Goal: Information Seeking & Learning: Learn about a topic

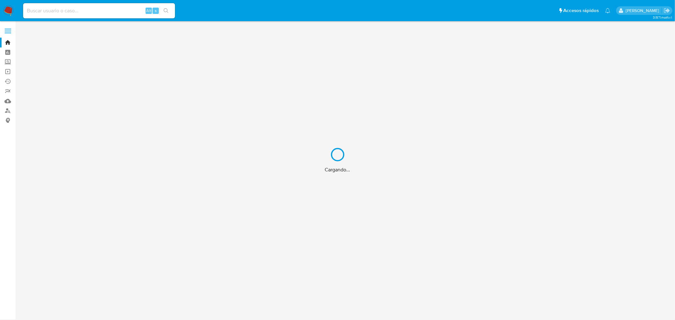
click at [81, 13] on div "Cargando..." at bounding box center [337, 160] width 675 height 320
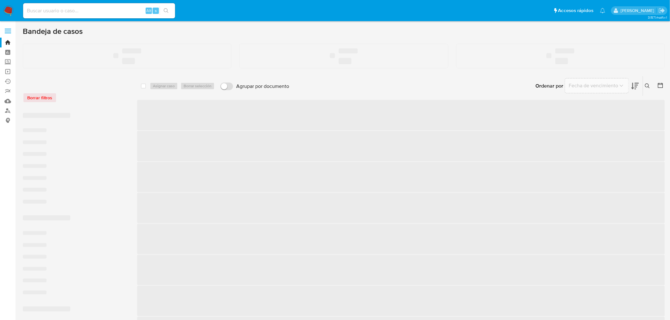
click at [79, 11] on input at bounding box center [99, 11] width 152 height 8
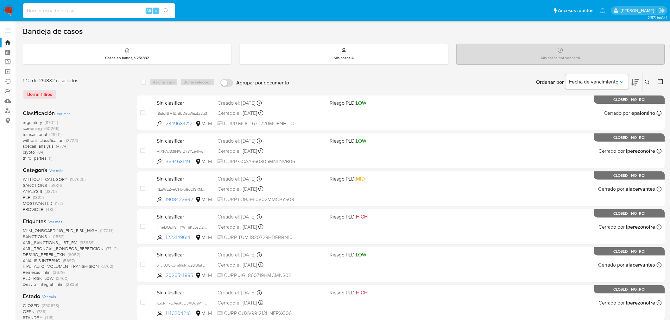
paste input "821631463"
type input "821631463"
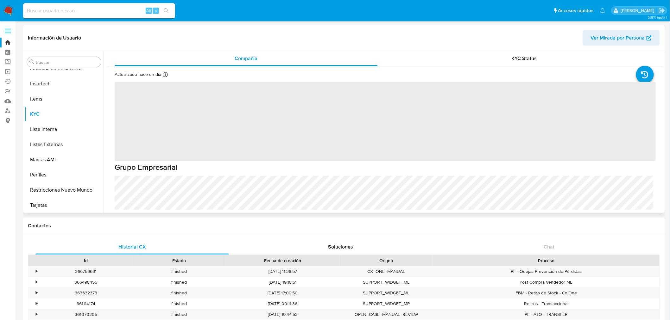
scroll to position [267, 0]
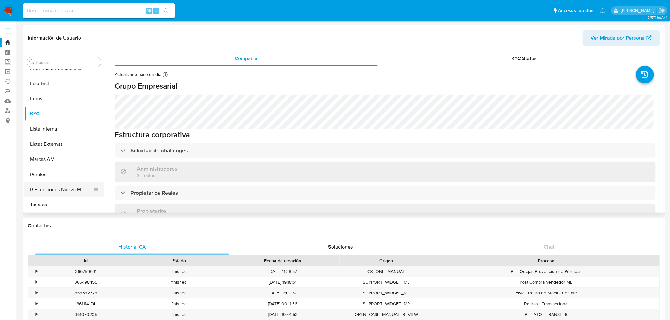
select select "10"
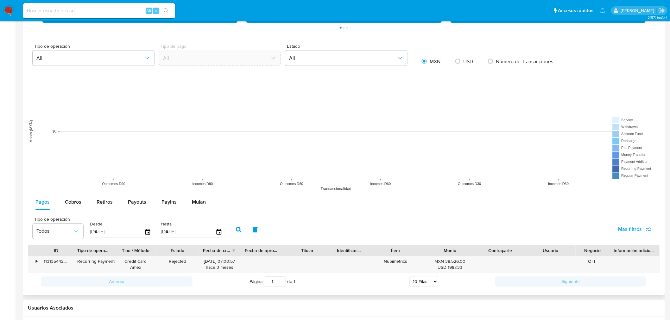
scroll to position [492, 0]
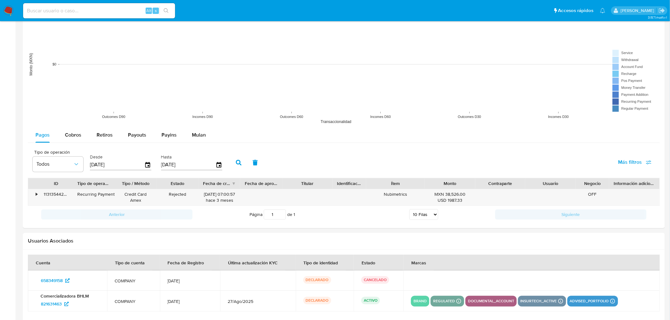
click at [78, 11] on input at bounding box center [99, 11] width 152 height 8
paste input "821631463"
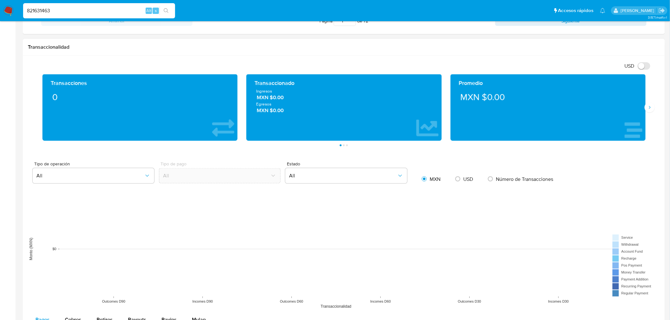
scroll to position [518, 0]
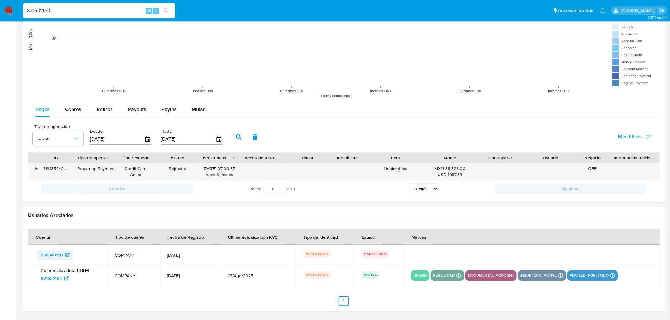
click at [51, 258] on span "658349158" at bounding box center [52, 255] width 22 height 10
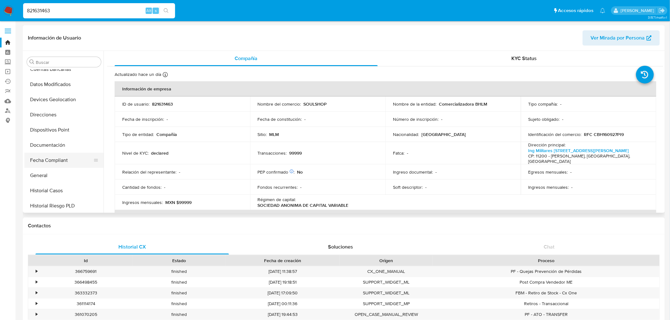
scroll to position [92, 0]
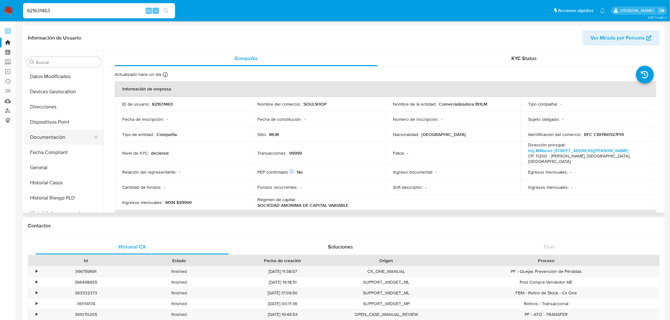
click at [48, 139] on button "Documentación" at bounding box center [61, 137] width 74 height 15
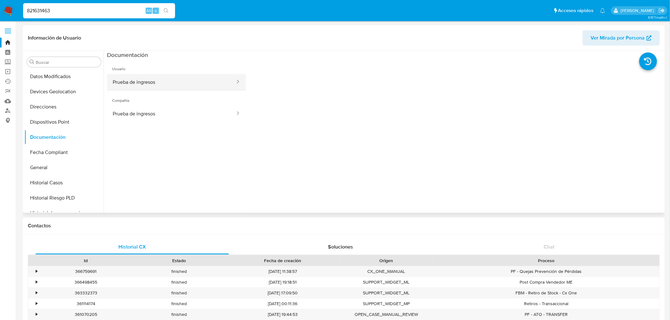
click at [134, 85] on button "Prueba de ingresos" at bounding box center [171, 82] width 129 height 16
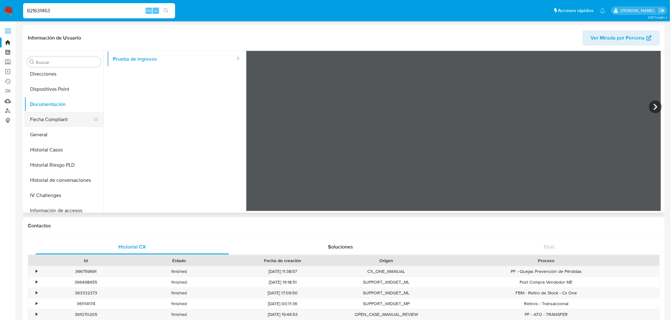
scroll to position [140, 0]
click at [50, 122] on button "General" at bounding box center [61, 119] width 74 height 15
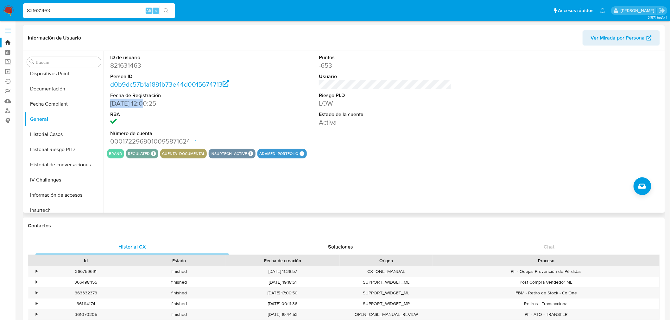
drag, startPoint x: 145, startPoint y: 103, endPoint x: 112, endPoint y: 104, distance: 32.9
click at [112, 104] on dd "09/09/2021 12:00:25" at bounding box center [176, 103] width 133 height 9
click at [49, 85] on button "Documentación" at bounding box center [61, 88] width 74 height 15
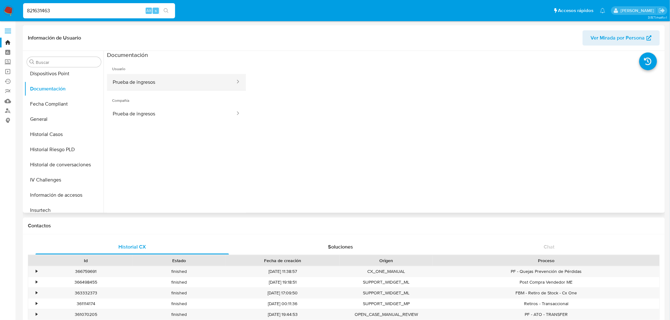
click at [151, 88] on button "Prueba de ingresos" at bounding box center [171, 82] width 129 height 16
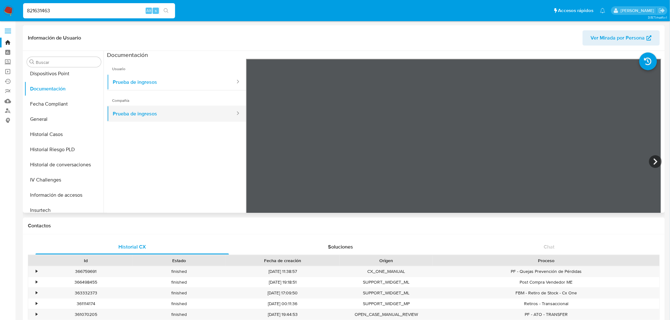
click at [138, 116] on button "Prueba de ingresos" at bounding box center [171, 114] width 129 height 16
click at [235, 111] on icon at bounding box center [238, 113] width 6 height 6
click at [235, 113] on icon at bounding box center [238, 113] width 6 height 6
click at [186, 114] on button "Prueba de ingresos" at bounding box center [171, 114] width 129 height 16
click at [193, 86] on button "Prueba de ingresos" at bounding box center [171, 82] width 129 height 16
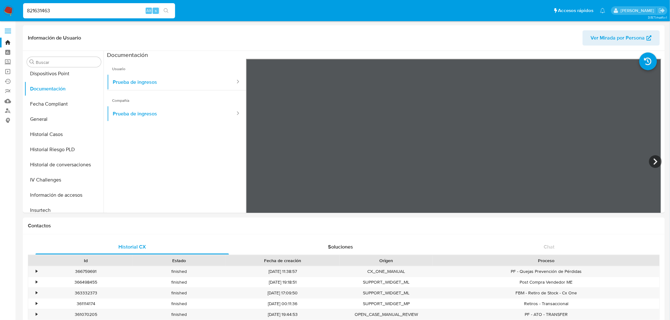
click at [95, 10] on input "821631463" at bounding box center [99, 11] width 152 height 8
paste input "1302162091"
type input "1302162091"
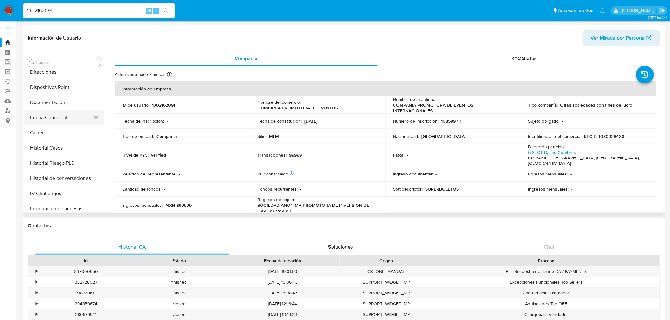
select select "10"
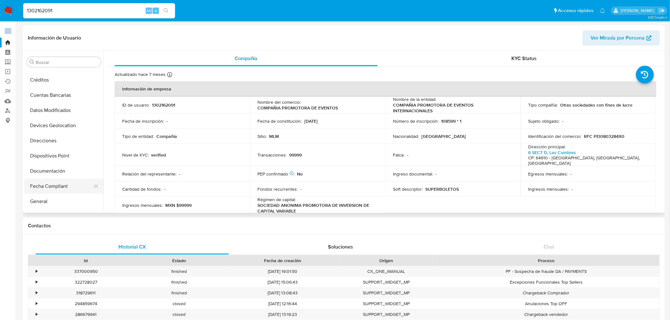
scroll to position [70, 0]
click at [52, 188] on button "General" at bounding box center [61, 189] width 74 height 15
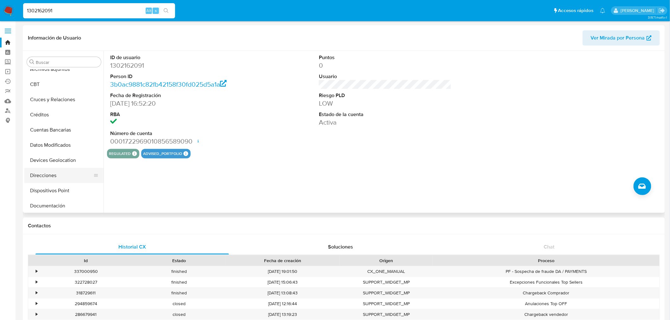
scroll to position [35, 0]
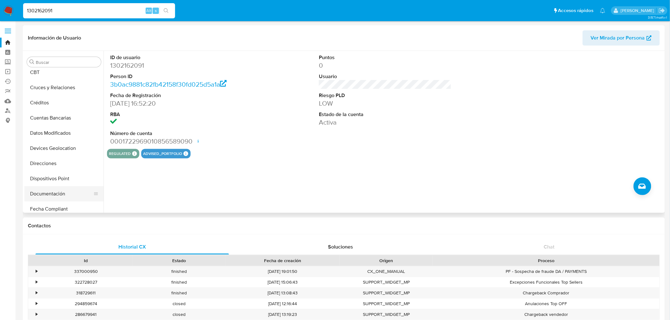
click at [58, 192] on button "Documentación" at bounding box center [61, 193] width 74 height 15
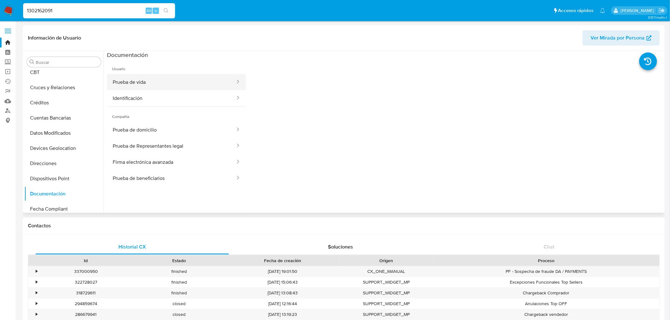
click at [171, 83] on button "Prueba de vida" at bounding box center [171, 82] width 129 height 16
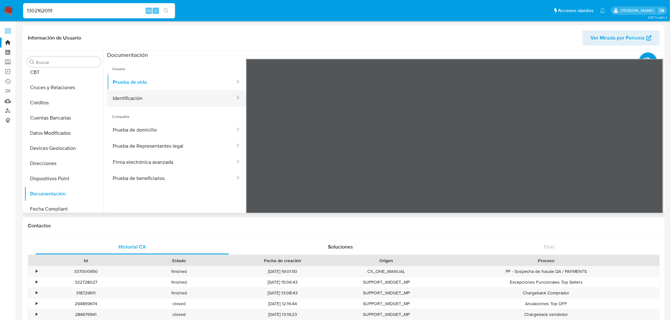
click at [198, 94] on button "Identificación" at bounding box center [171, 98] width 129 height 16
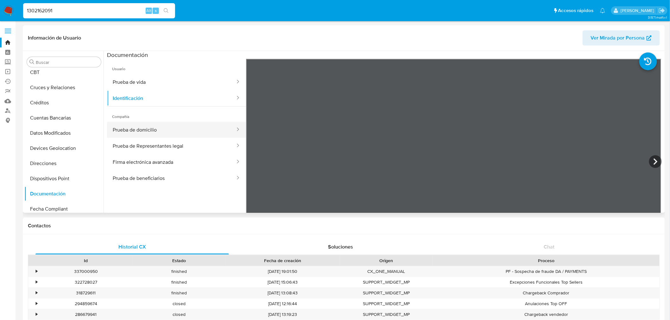
click at [200, 134] on button "Prueba de domicilio" at bounding box center [171, 130] width 129 height 16
click at [144, 151] on button "Prueba de Representantes legal" at bounding box center [171, 146] width 129 height 16
click at [170, 160] on button "Firma electrónica avanzada" at bounding box center [171, 162] width 129 height 16
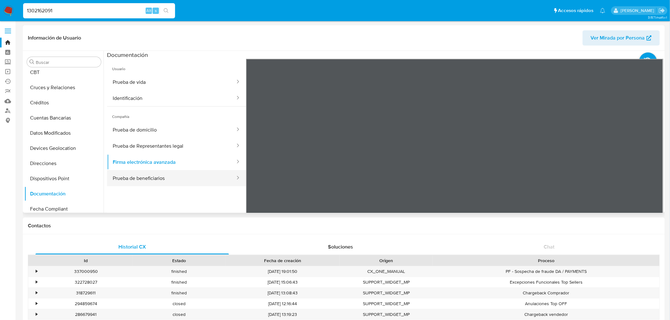
click at [157, 181] on button "Prueba de beneficiarios" at bounding box center [171, 178] width 129 height 16
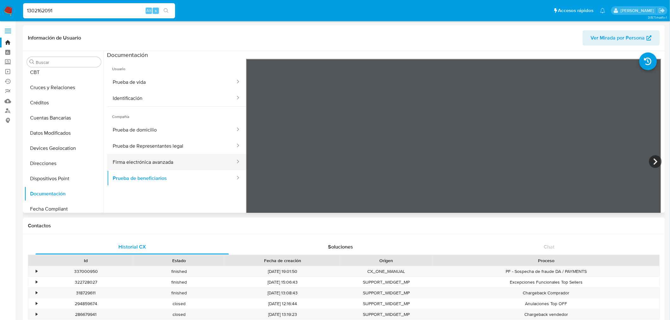
click at [175, 167] on button "Firma electrónica avanzada" at bounding box center [171, 162] width 129 height 16
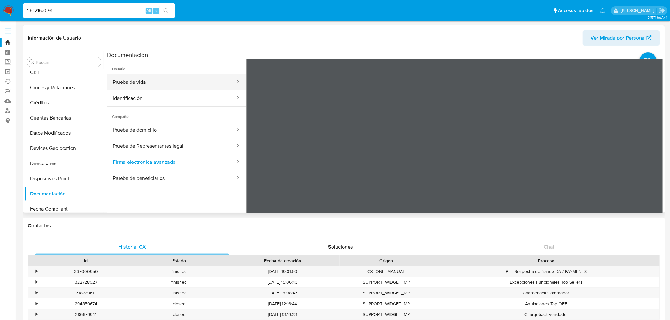
click at [178, 85] on button "Prueba de vida" at bounding box center [171, 82] width 129 height 16
click at [177, 100] on button "Identificación" at bounding box center [171, 98] width 129 height 16
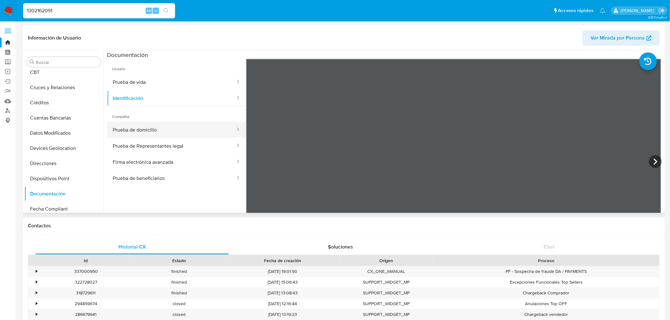
click at [153, 129] on button "Prueba de domicilio" at bounding box center [171, 130] width 129 height 16
click at [133, 151] on button "Prueba de Representantes legal" at bounding box center [171, 146] width 129 height 16
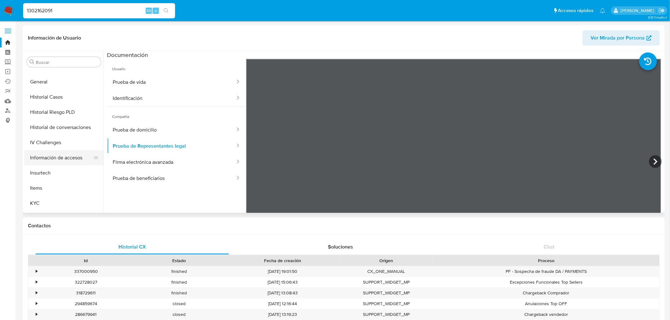
scroll to position [211, 0]
click at [50, 173] on button "KYC" at bounding box center [61, 170] width 74 height 15
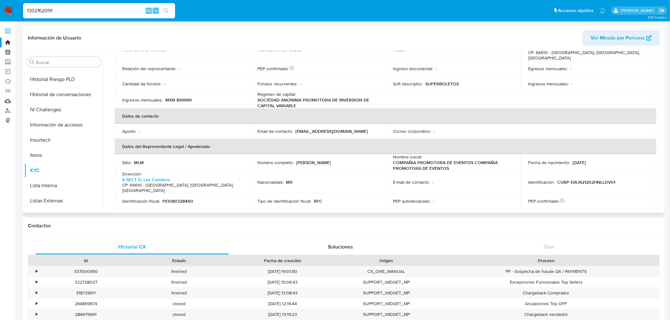
scroll to position [334, 0]
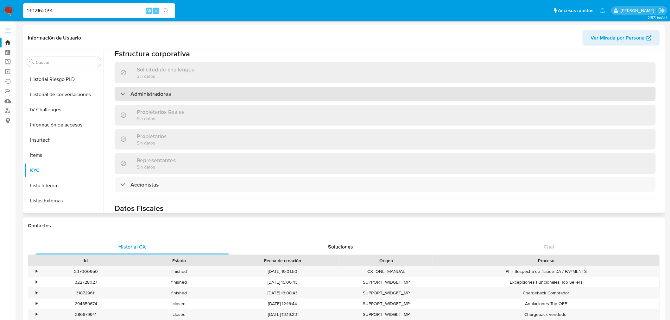
click at [174, 87] on div "Administradores" at bounding box center [385, 94] width 541 height 15
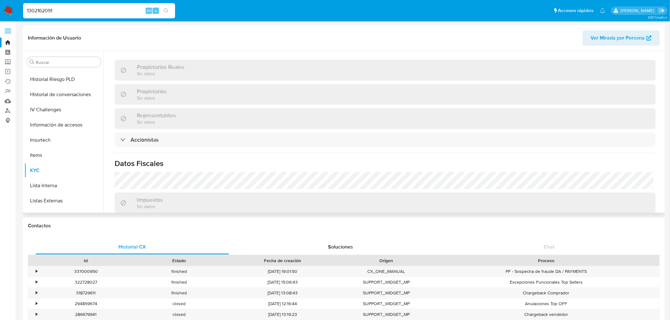
scroll to position [440, 0]
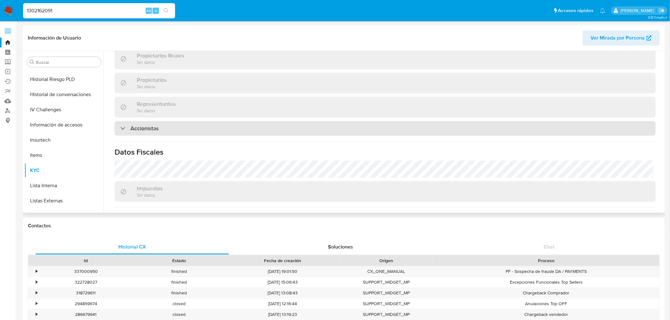
click at [154, 125] on h3 "Accionistas" at bounding box center [144, 128] width 28 height 7
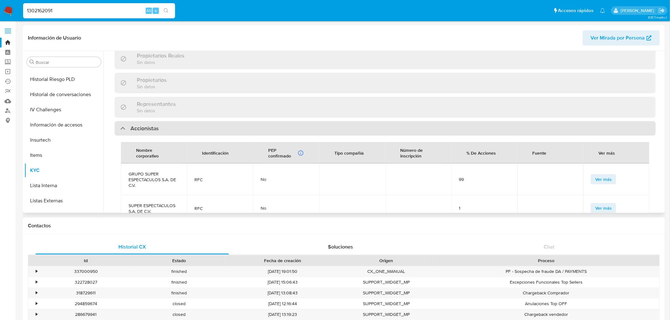
scroll to position [475, 0]
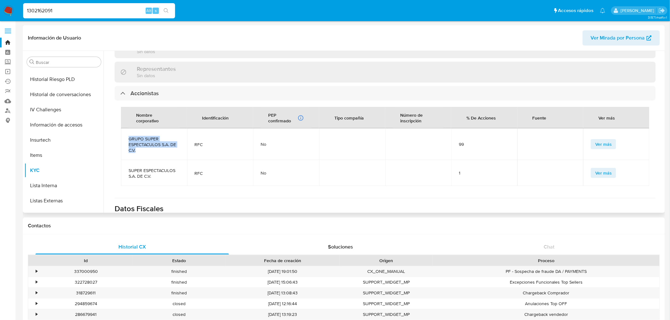
drag, startPoint x: 167, startPoint y: 147, endPoint x: 215, endPoint y: 135, distance: 49.2
click at [132, 134] on td "GRUPO SUPER ESPECTACULOS S.A. DE C.V." at bounding box center [154, 145] width 66 height 32
click at [466, 142] on div "99" at bounding box center [484, 145] width 51 height 6
drag, startPoint x: 182, startPoint y: 173, endPoint x: 384, endPoint y: 205, distance: 204.0
click at [124, 161] on td "SUPER ESPECTACULOS S.A. DE C.V." at bounding box center [154, 173] width 66 height 26
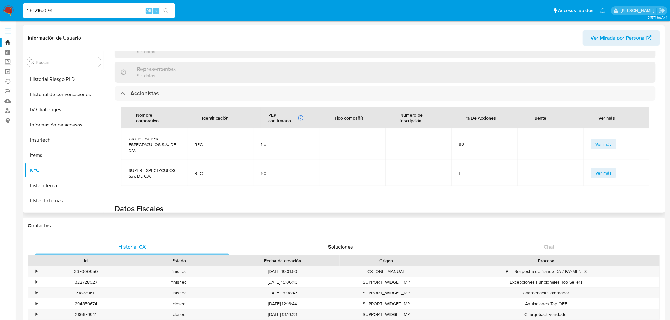
drag, startPoint x: 470, startPoint y: 165, endPoint x: 488, endPoint y: 172, distance: 19.4
click at [469, 170] on div "1" at bounding box center [484, 173] width 51 height 6
click at [48, 9] on input "1302162091" at bounding box center [99, 11] width 152 height 8
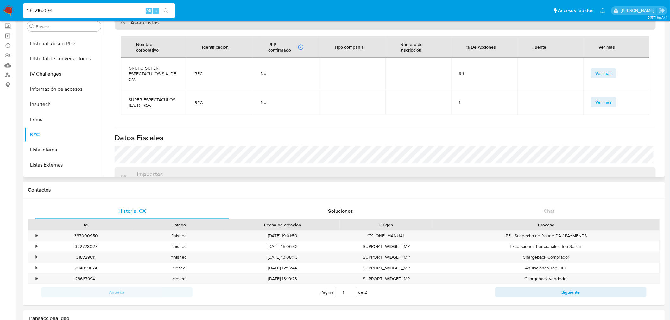
scroll to position [334, 0]
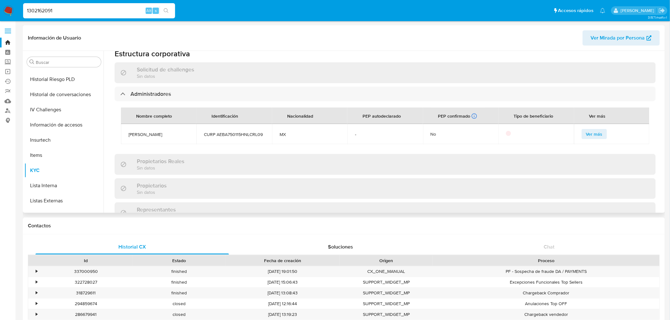
click at [598, 41] on span "Ver Mirada por Persona" at bounding box center [618, 37] width 54 height 15
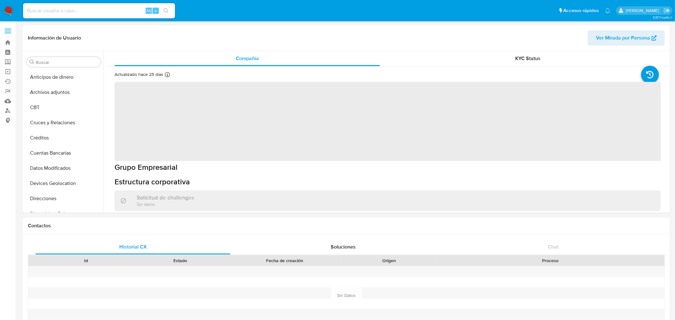
select select "10"
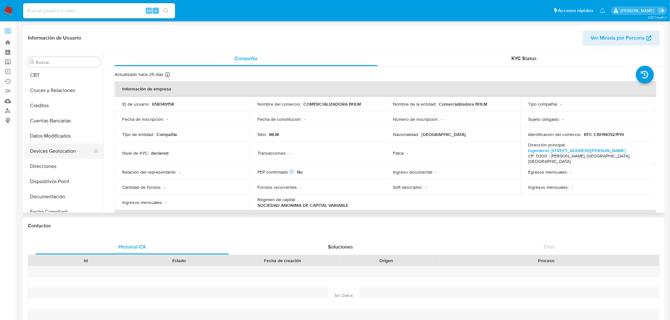
scroll to position [70, 0]
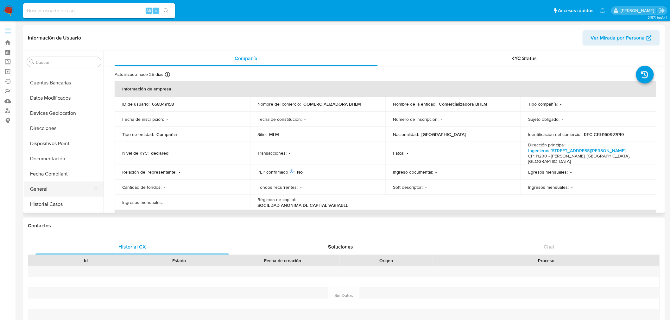
click at [51, 188] on button "General" at bounding box center [61, 189] width 74 height 15
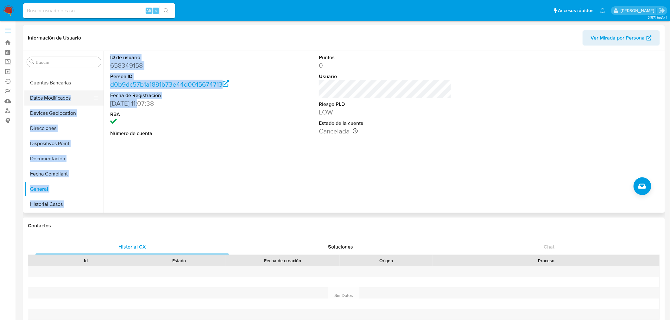
drag, startPoint x: 143, startPoint y: 104, endPoint x: 100, endPoint y: 104, distance: 42.4
click at [100, 104] on div "Buscar Anticipos de dinero Archivos adjuntos CBT Cruces y Relaciones Créditos C…" at bounding box center [343, 132] width 639 height 162
click at [53, 157] on button "Documentación" at bounding box center [61, 158] width 74 height 15
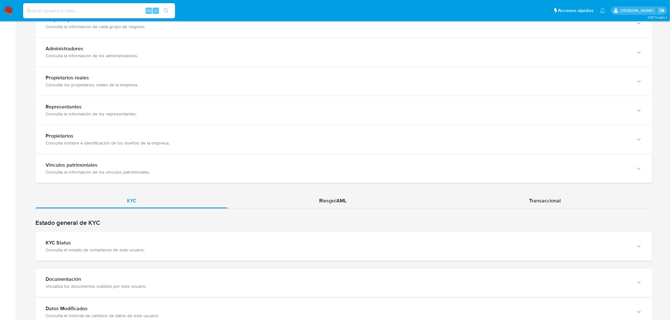
scroll to position [528, 0]
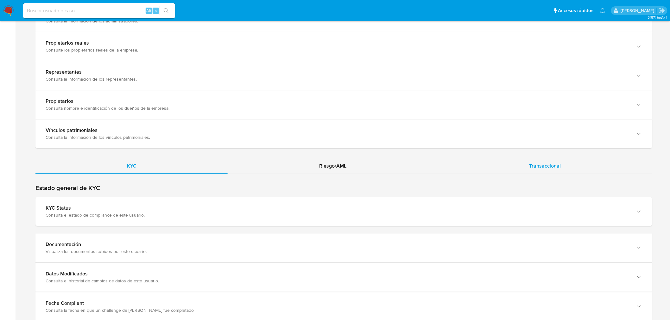
click at [538, 165] on span "Transaccional" at bounding box center [545, 165] width 32 height 7
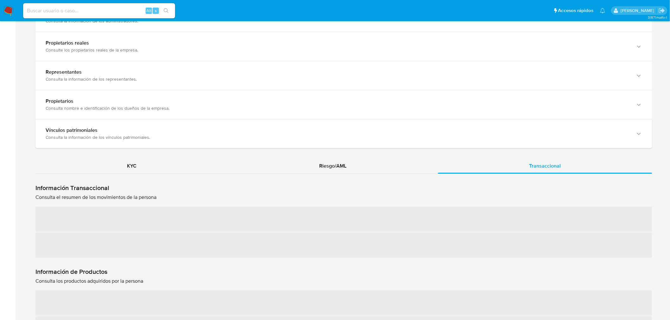
scroll to position [563, 0]
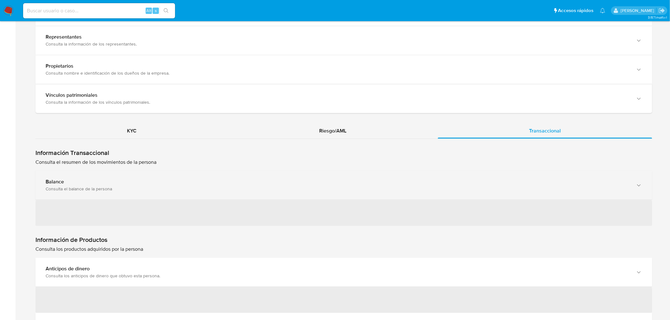
click at [97, 186] on div "Consulta el balance de la persona" at bounding box center [338, 189] width 584 height 6
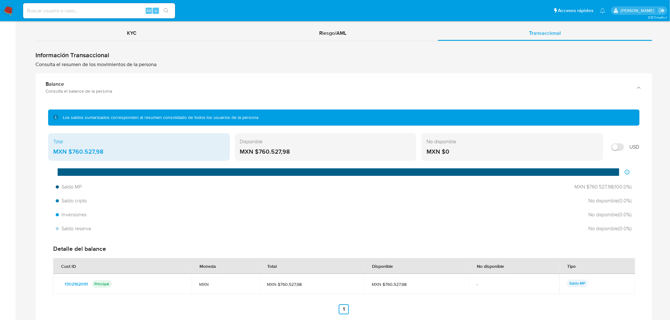
scroll to position [668, 0]
